Goal: Task Accomplishment & Management: Use online tool/utility

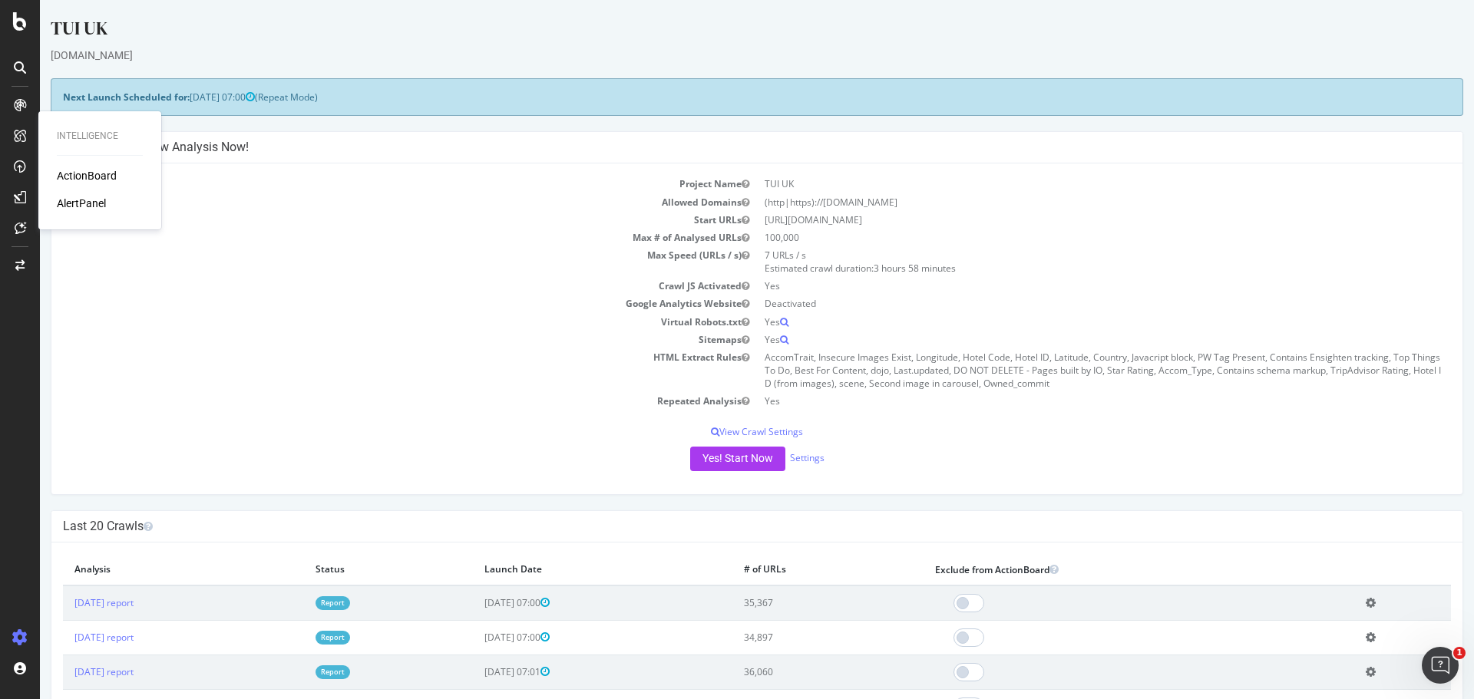
click at [171, 31] on div "TUI UK" at bounding box center [757, 31] width 1412 height 32
click at [185, 52] on div "[DOMAIN_NAME]" at bounding box center [757, 55] width 1412 height 15
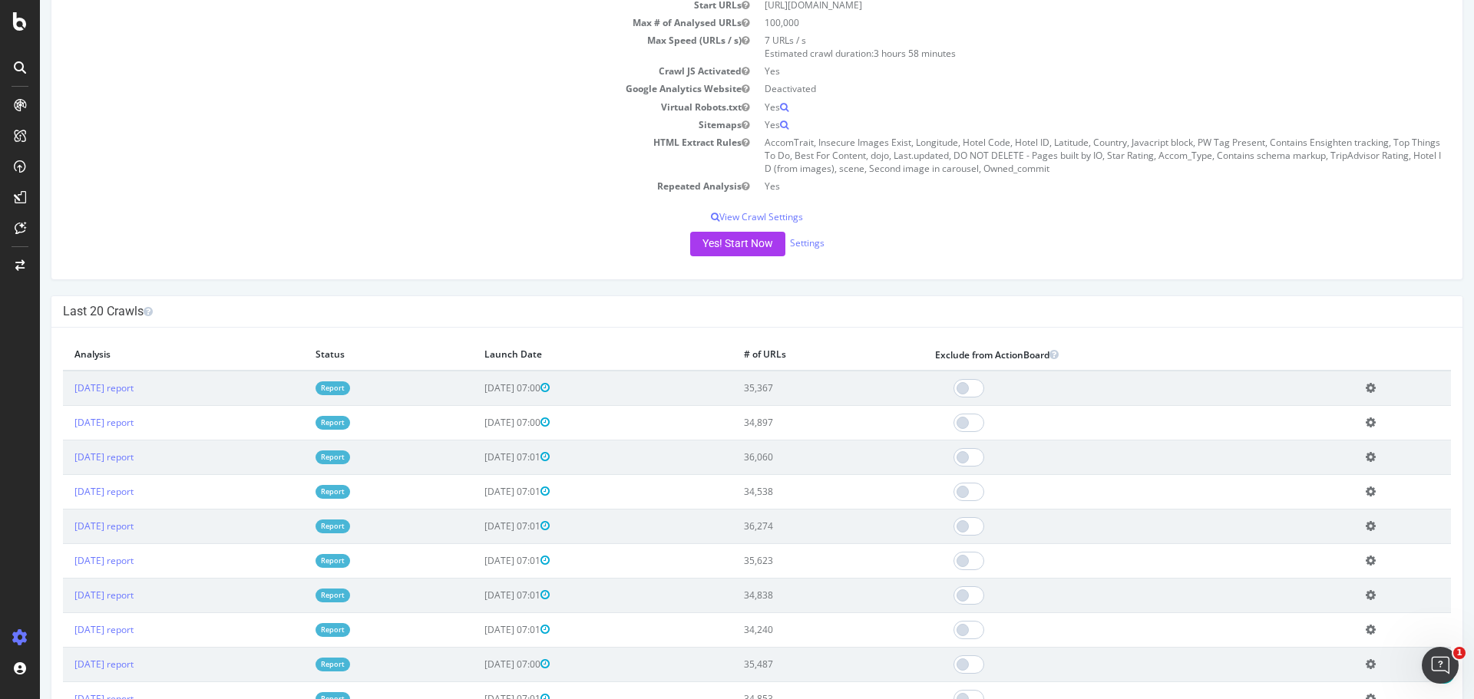
scroll to position [230, 0]
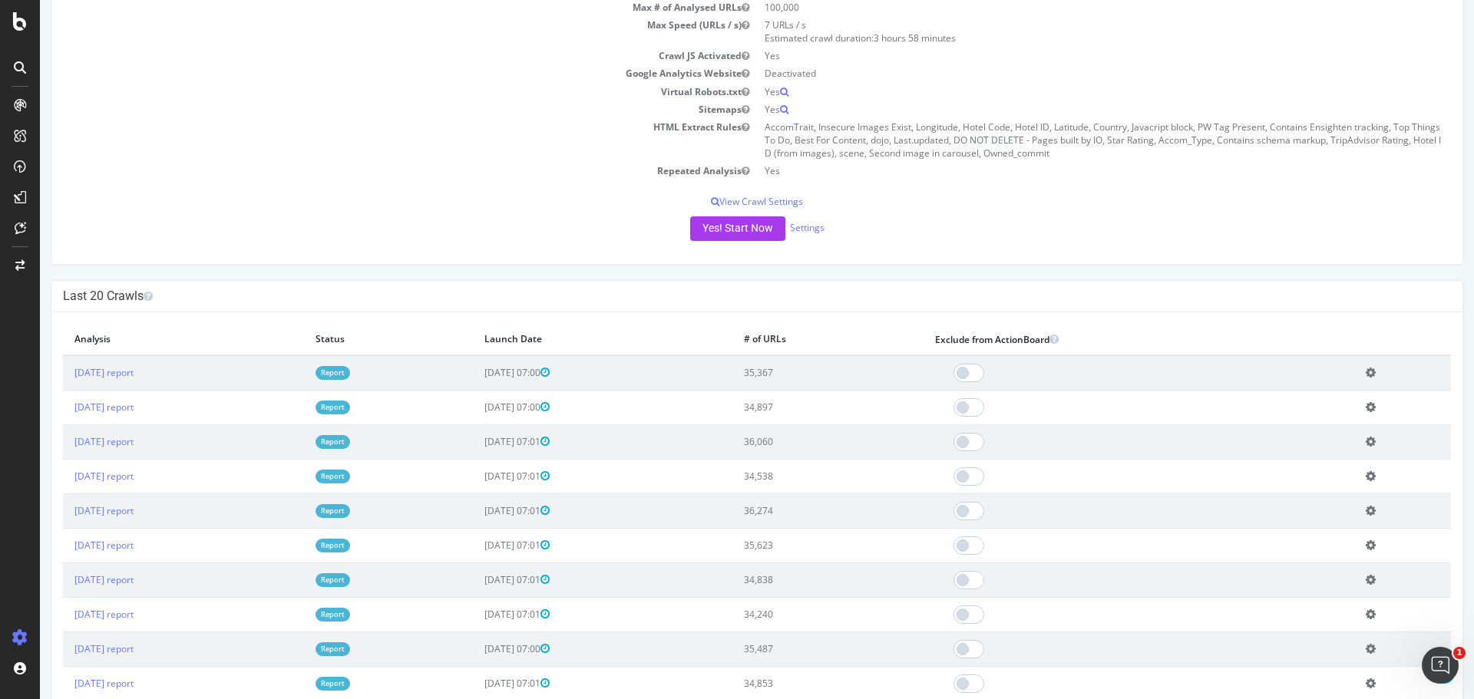
drag, startPoint x: 833, startPoint y: 476, endPoint x: 807, endPoint y: 474, distance: 26.2
click at [807, 474] on td "34,538" at bounding box center [827, 476] width 191 height 35
drag, startPoint x: 835, startPoint y: 514, endPoint x: 808, endPoint y: 514, distance: 26.9
click at [808, 514] on td "36,274" at bounding box center [827, 511] width 191 height 35
drag, startPoint x: 834, startPoint y: 407, endPoint x: 806, endPoint y: 405, distance: 28.5
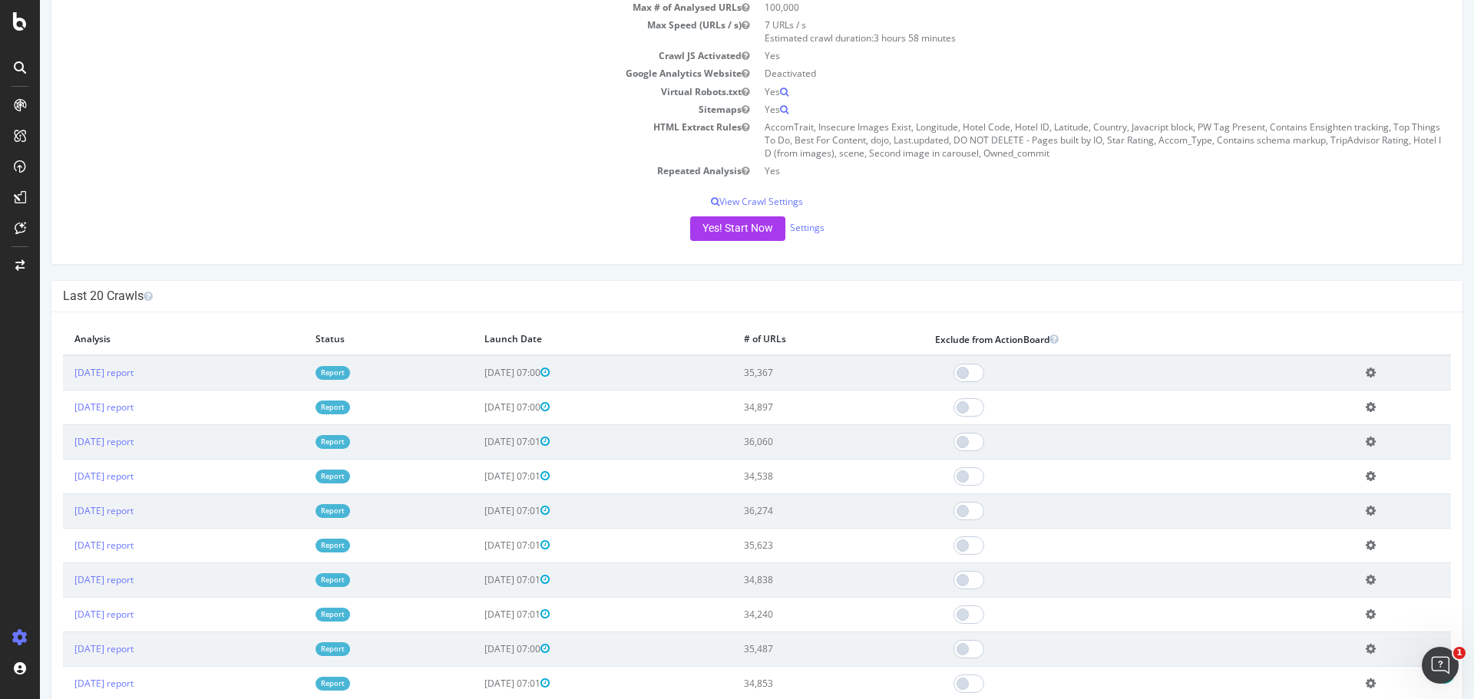
click at [806, 405] on td "34,897" at bounding box center [827, 407] width 191 height 35
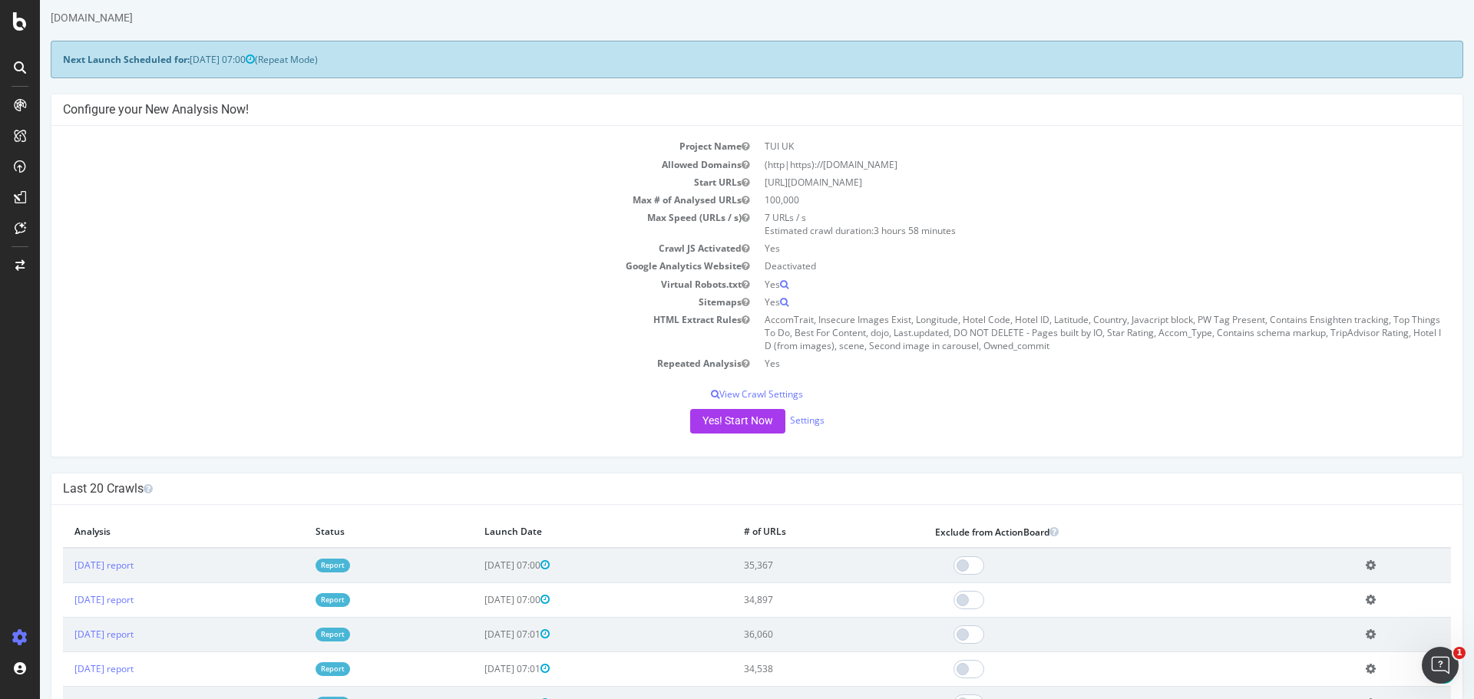
scroll to position [0, 0]
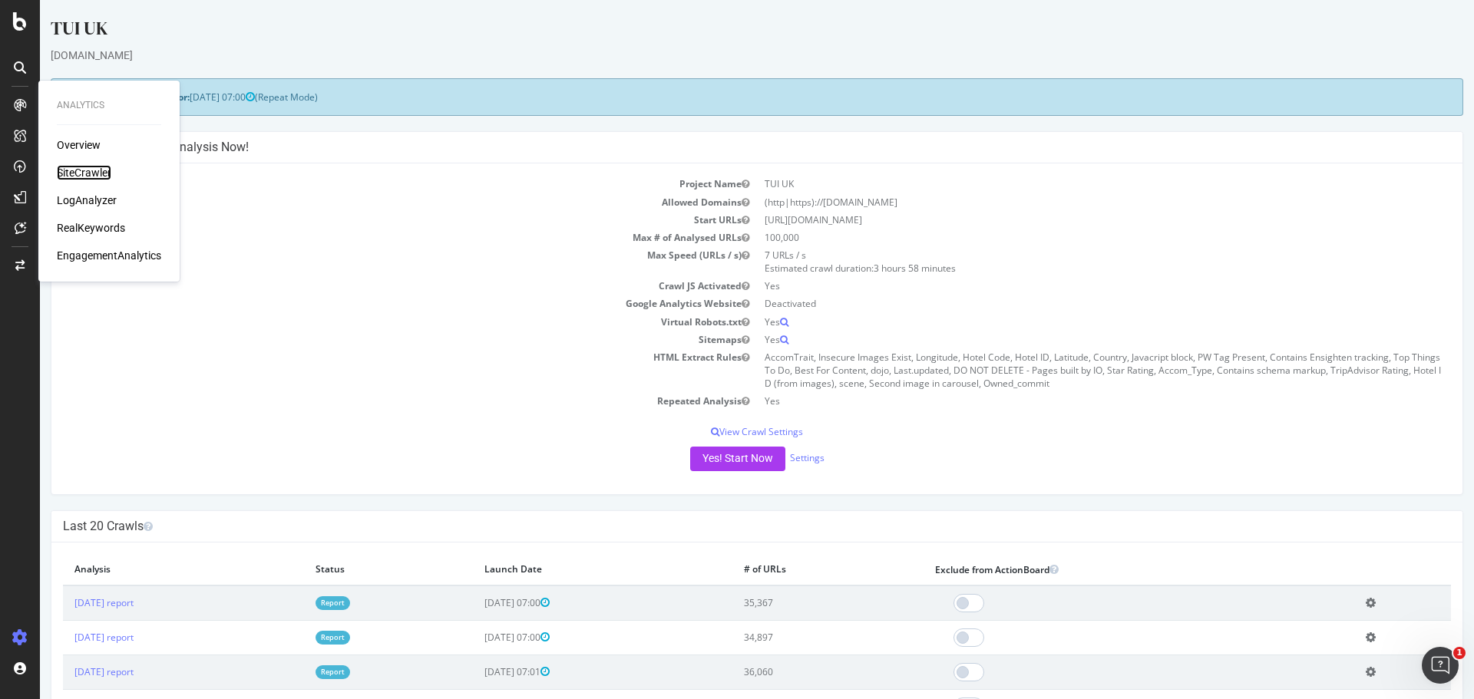
drag, startPoint x: 97, startPoint y: 174, endPoint x: 127, endPoint y: 167, distance: 30.0
click at [97, 174] on div "SiteCrawler" at bounding box center [84, 172] width 55 height 15
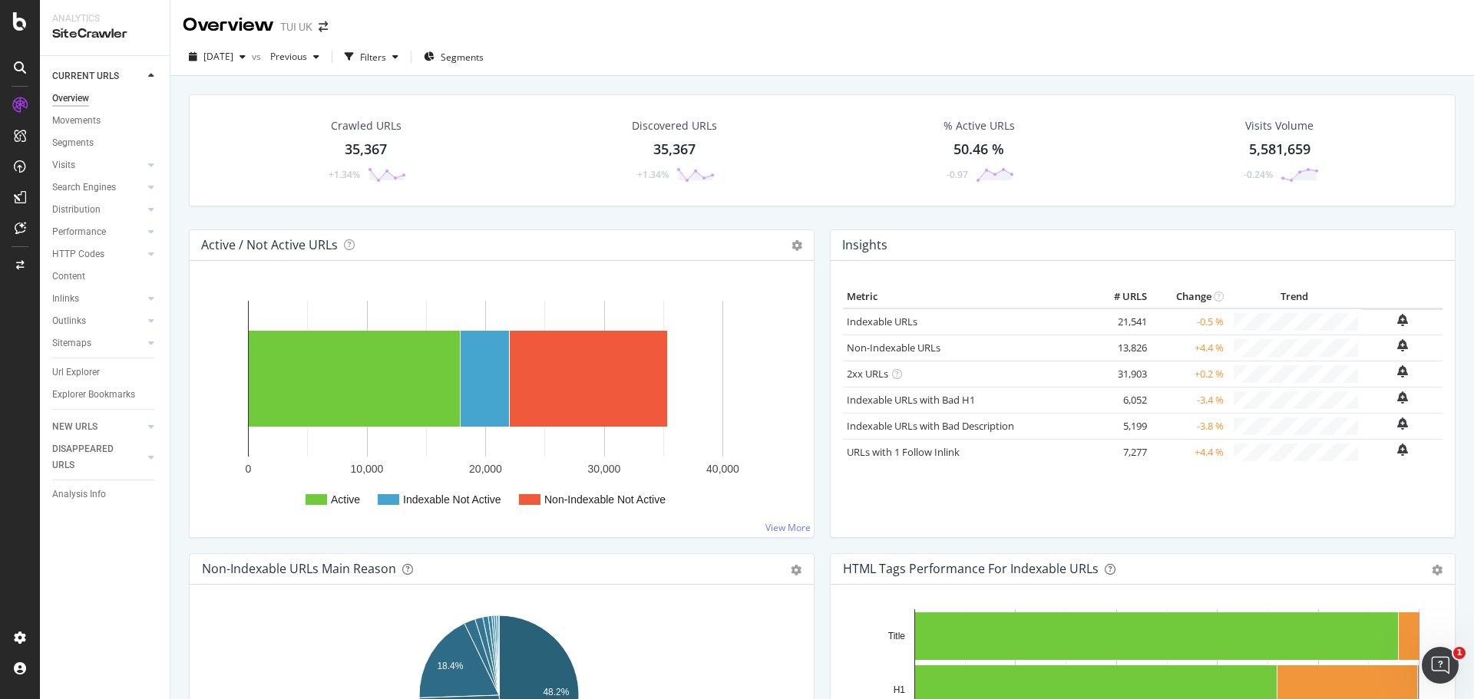
click at [593, 22] on div "Overview TUI [GEOGRAPHIC_DATA]" at bounding box center [821, 19] width 1303 height 38
click at [649, 31] on div "Overview TUI [GEOGRAPHIC_DATA]" at bounding box center [821, 19] width 1303 height 38
click at [695, 32] on div "Overview TUI [GEOGRAPHIC_DATA]" at bounding box center [821, 19] width 1303 height 38
click at [76, 371] on div "Url Explorer" at bounding box center [76, 373] width 48 height 16
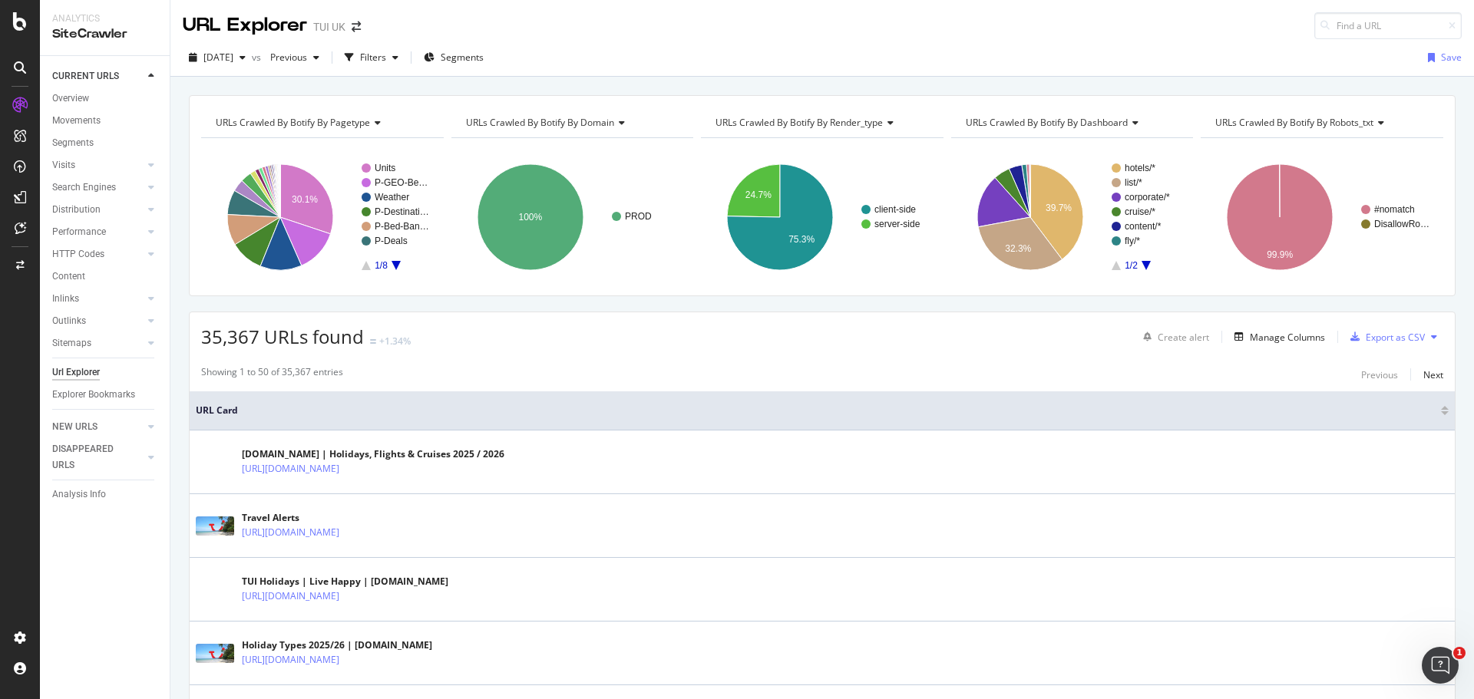
click at [417, 41] on div "[DATE] vs Previous Filters Segments Save" at bounding box center [821, 58] width 1303 height 38
click at [386, 64] on div "Filters" at bounding box center [373, 57] width 26 height 13
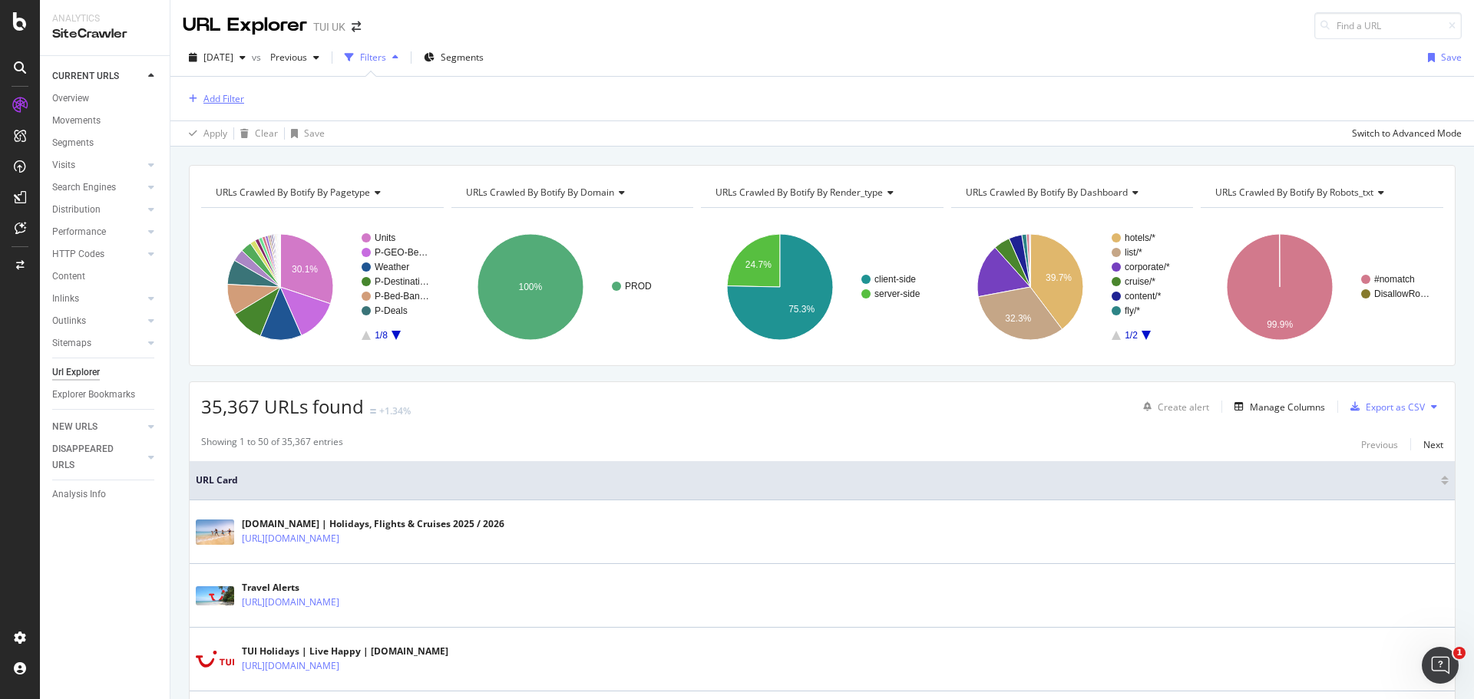
click at [233, 97] on div "Add Filter" at bounding box center [223, 98] width 41 height 13
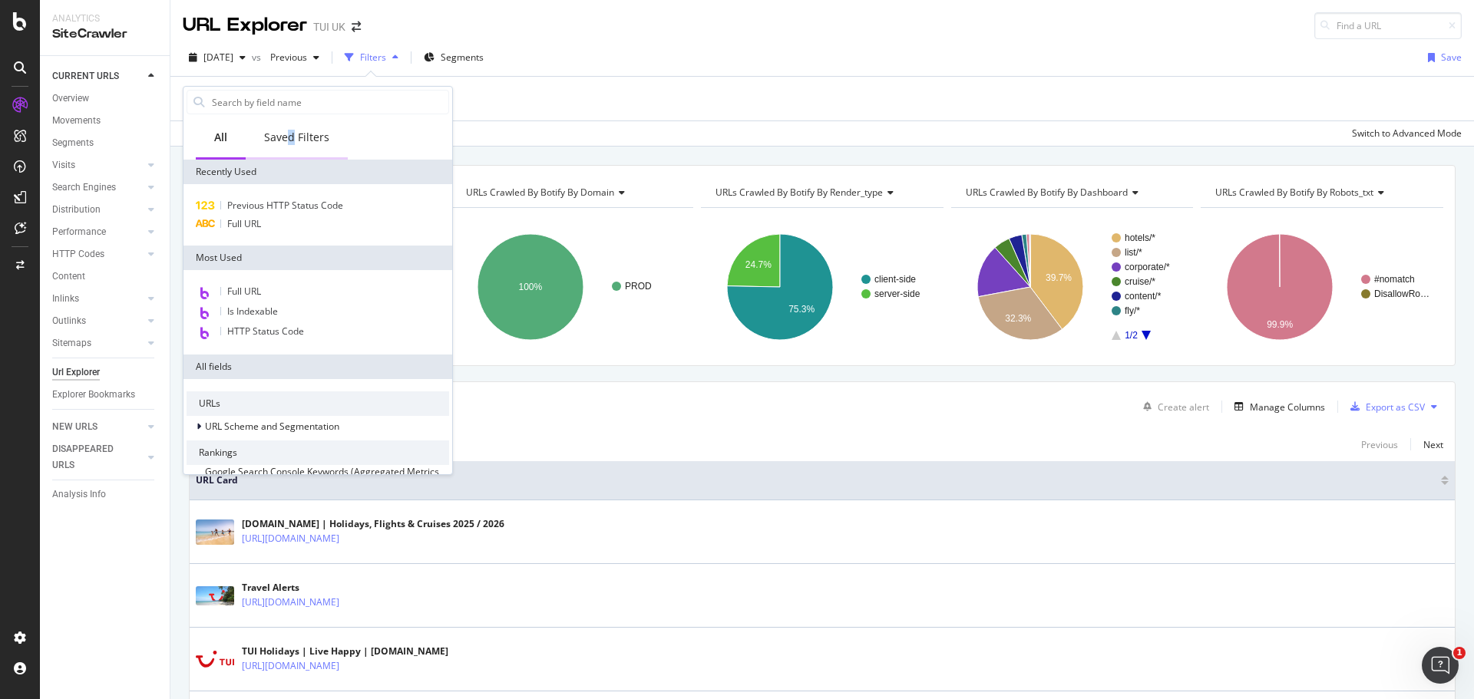
click at [291, 135] on div "Saved Filters" at bounding box center [296, 137] width 65 height 15
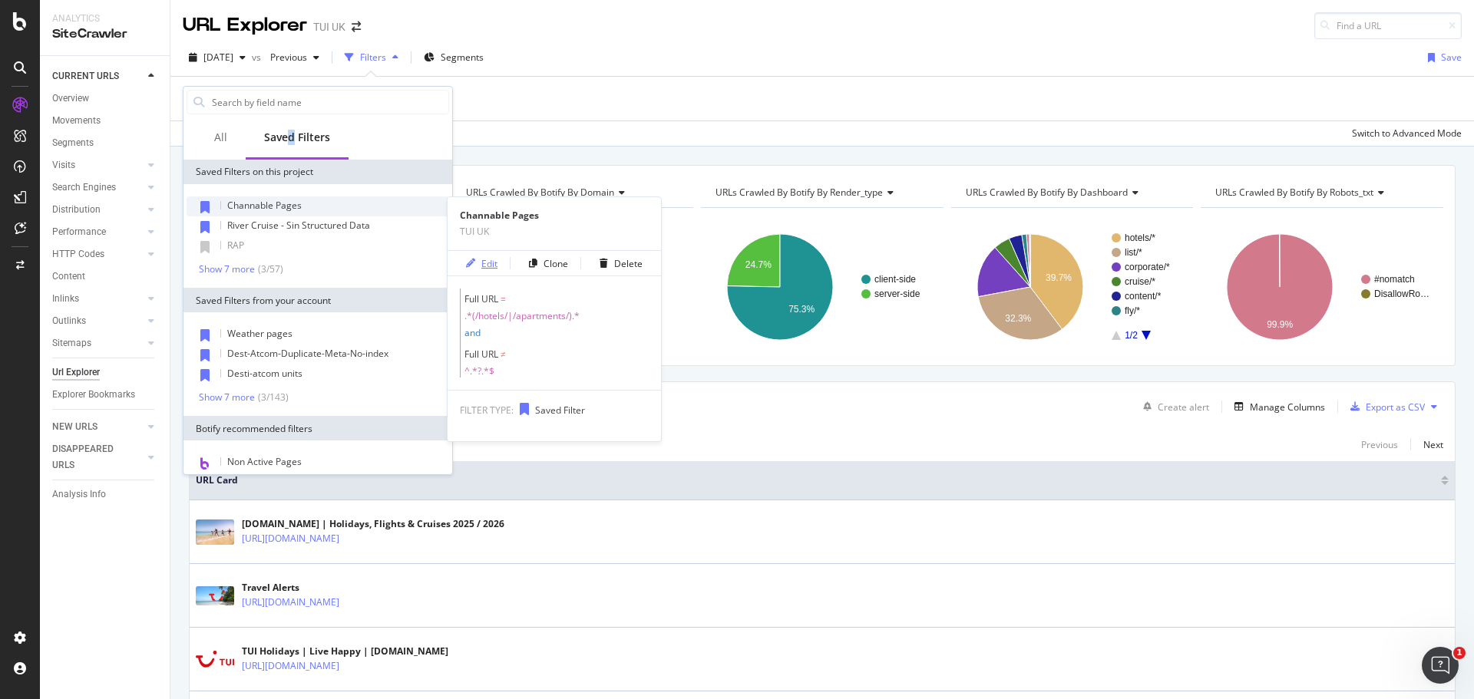
click at [491, 263] on div "Edit" at bounding box center [489, 263] width 16 height 13
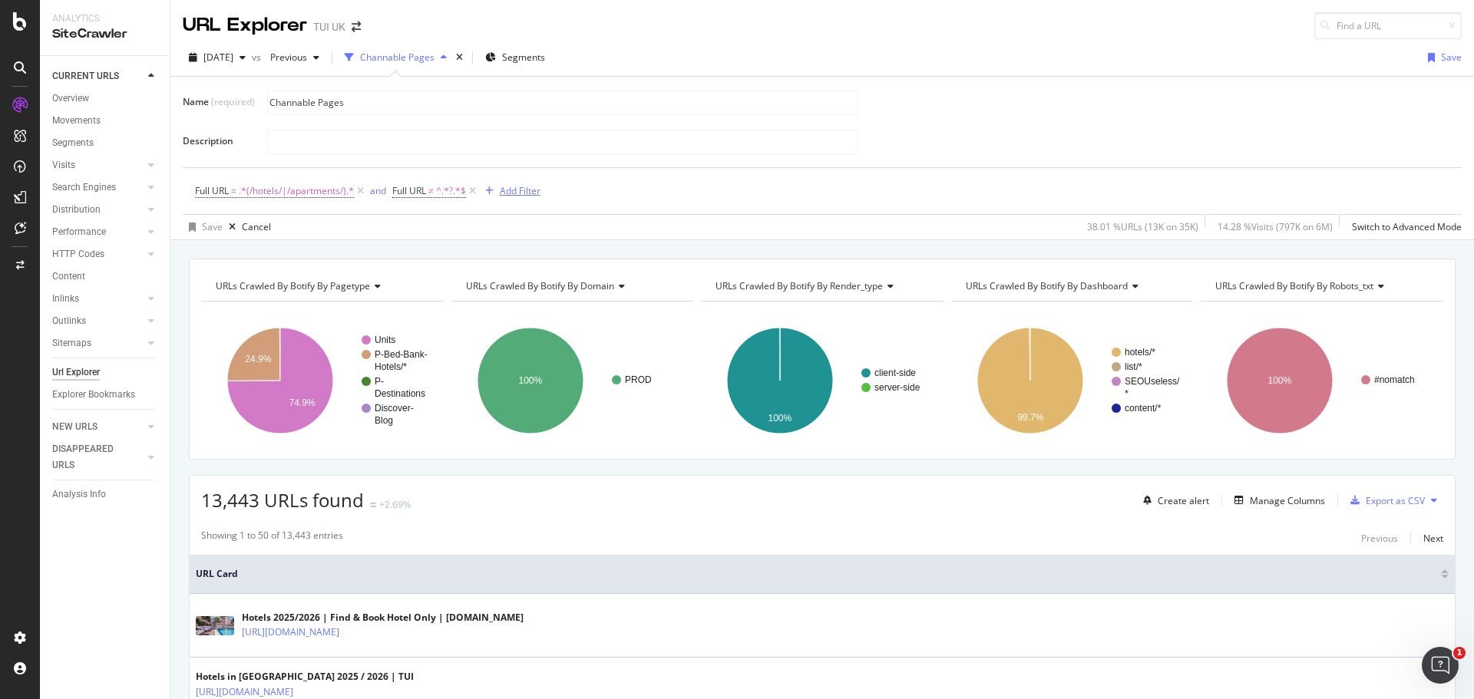
click at [524, 193] on div "Add Filter" at bounding box center [520, 190] width 41 height 13
type input "hotel_code"
click at [567, 290] on div "Hotel Code" at bounding box center [626, 298] width 244 height 18
click at [538, 249] on icon at bounding box center [535, 253] width 11 height 9
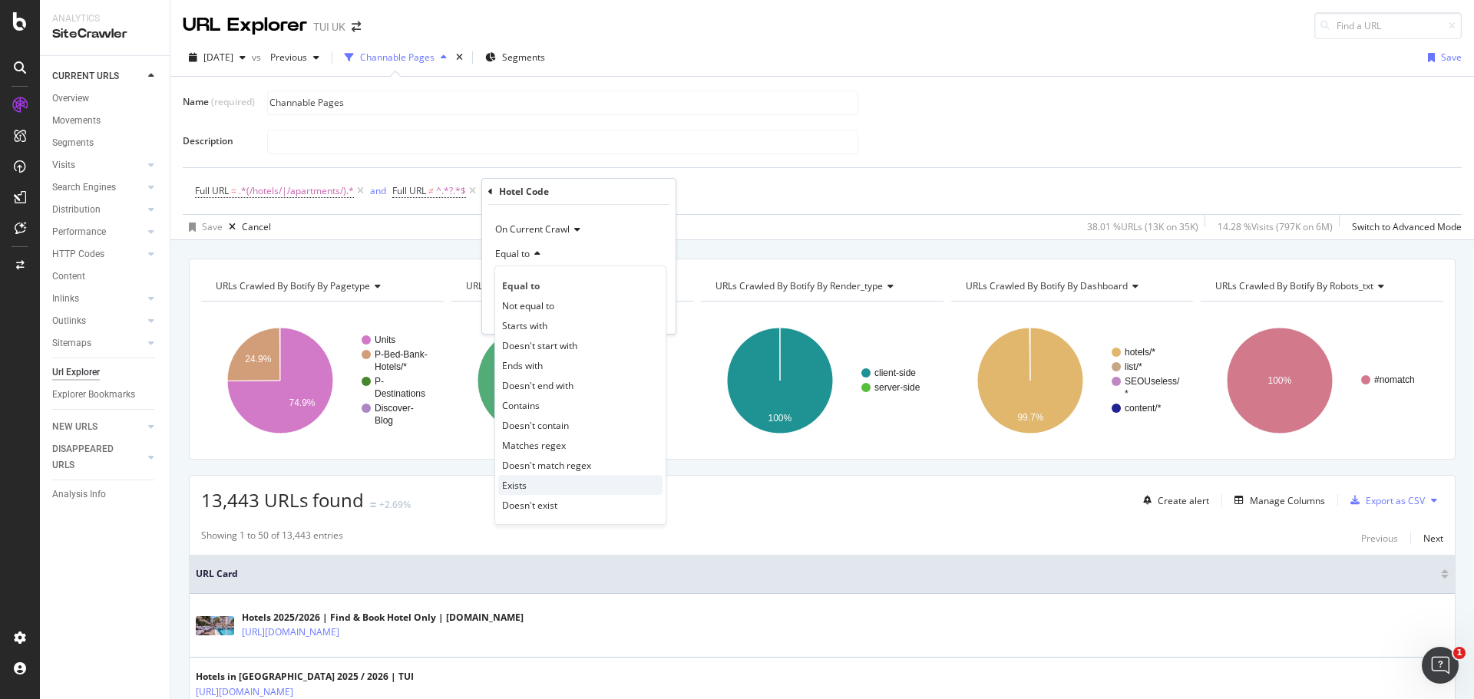
click at [536, 491] on div "Exists" at bounding box center [580, 485] width 164 height 20
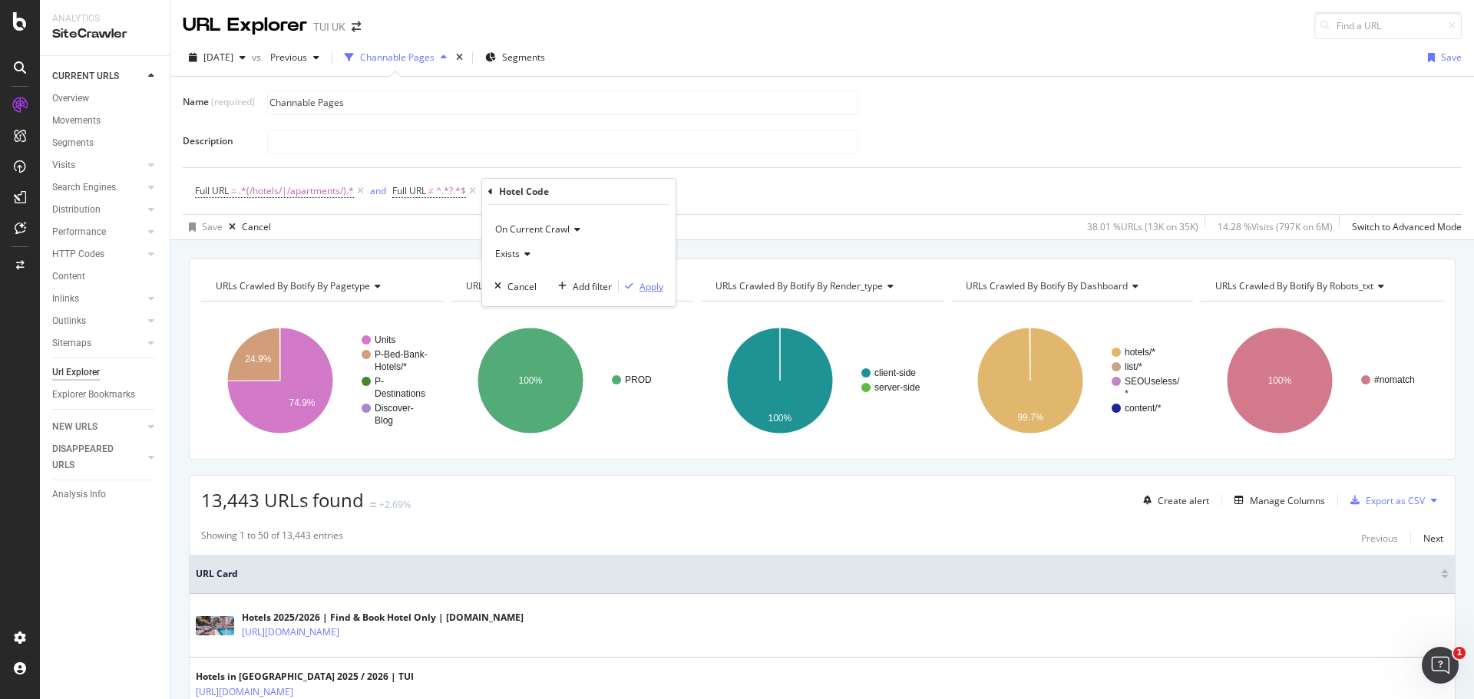
click at [645, 283] on div "Apply" at bounding box center [651, 286] width 24 height 13
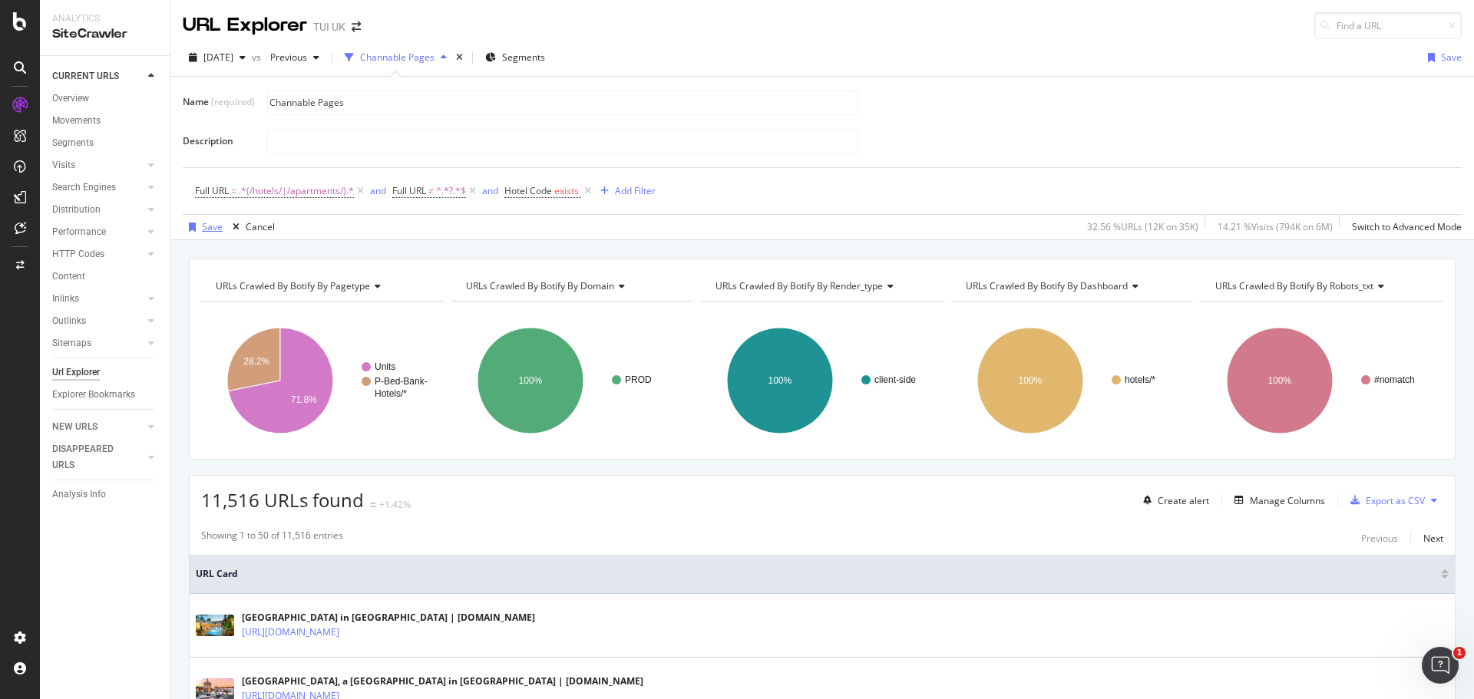
click at [194, 221] on div "Save" at bounding box center [203, 227] width 40 height 23
